Goal: Check status: Check status

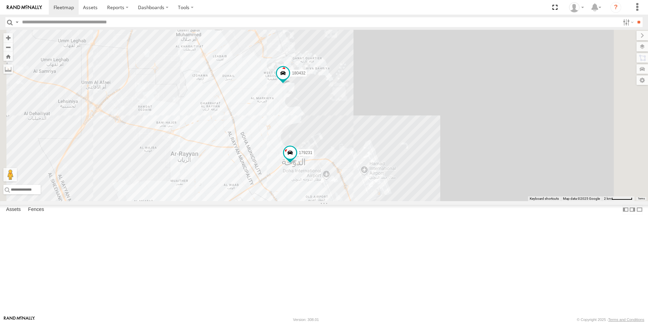
click at [0, 0] on div "333927" at bounding box center [0, 0] width 0 height 0
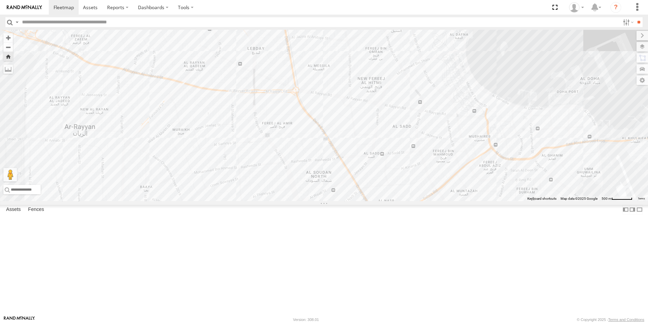
drag, startPoint x: 525, startPoint y: 93, endPoint x: 314, endPoint y: 341, distance: 325.7
click at [314, 323] on html at bounding box center [324, 161] width 648 height 323
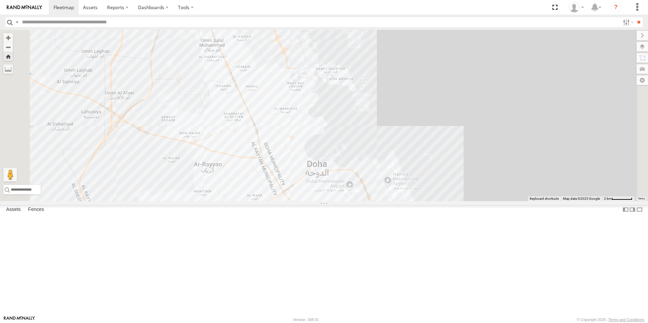
click at [0, 0] on div "155180- [PERSON_NAME]" at bounding box center [0, 0] width 0 height 0
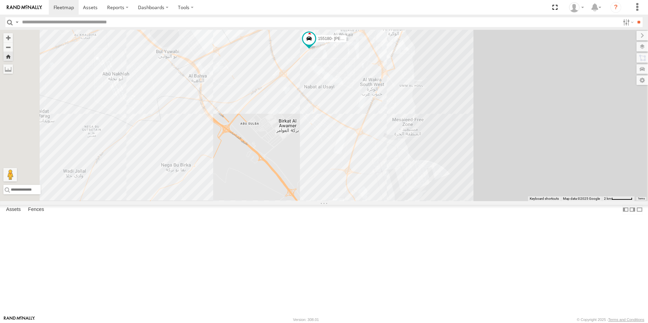
click at [0, 0] on div "333927" at bounding box center [0, 0] width 0 height 0
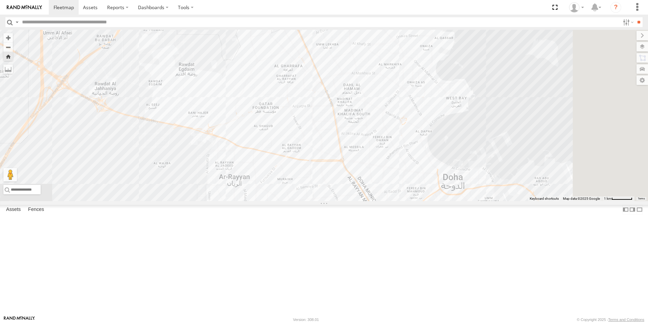
drag, startPoint x: 512, startPoint y: 134, endPoint x: 417, endPoint y: 341, distance: 227.8
click at [417, 323] on html at bounding box center [324, 161] width 648 height 323
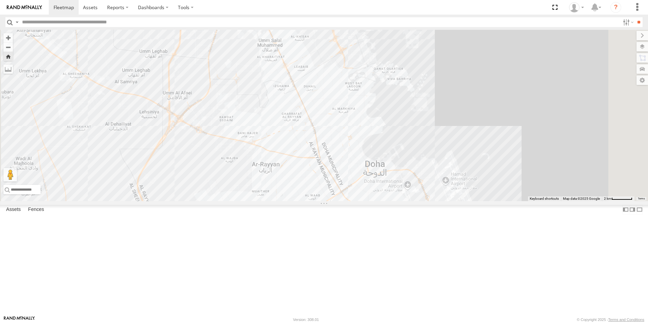
click at [0, 0] on div "DOH Logistics" at bounding box center [0, 0] width 0 height 0
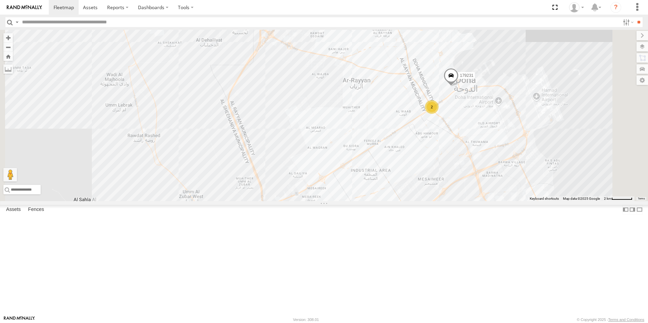
click at [0, 0] on div "DOH Logistics" at bounding box center [0, 0] width 0 height 0
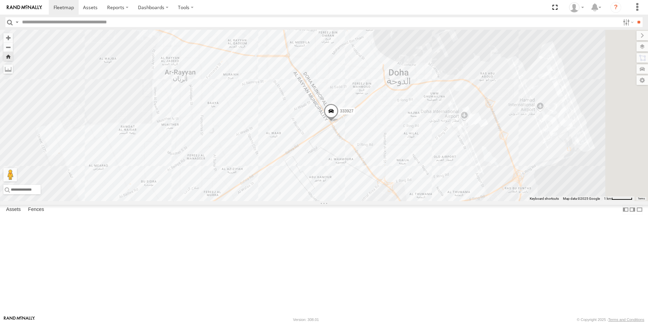
click at [0, 0] on div "155180- [PERSON_NAME]" at bounding box center [0, 0] width 0 height 0
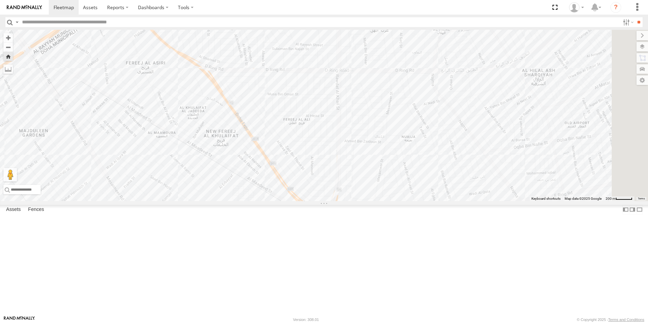
drag, startPoint x: 398, startPoint y: 143, endPoint x: 324, endPoint y: 61, distance: 111.2
click at [310, 57] on div "155180- [PERSON_NAME]" at bounding box center [324, 116] width 648 height 172
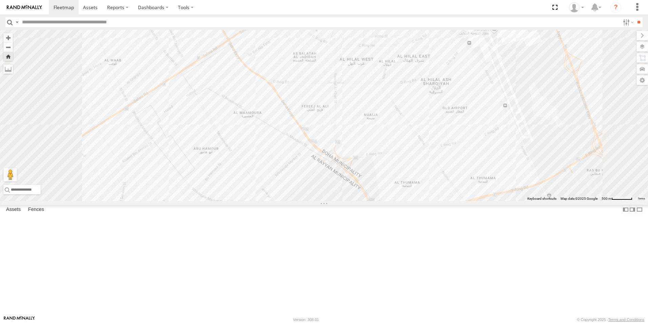
click at [0, 0] on div "155180- [PERSON_NAME]" at bounding box center [0, 0] width 0 height 0
